Goal: Navigation & Orientation: Go to known website

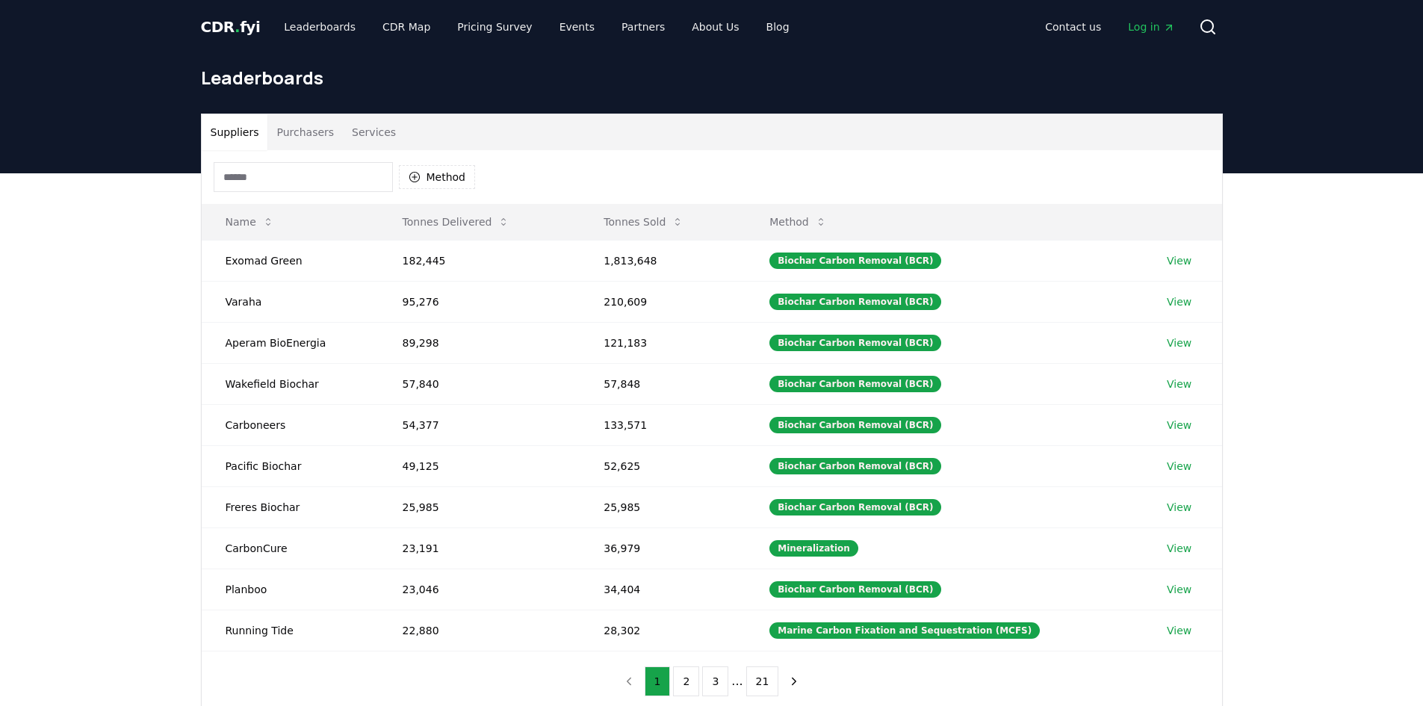
click at [1131, 26] on span "Log in" at bounding box center [1151, 26] width 46 height 15
